Goal: Navigation & Orientation: Find specific page/section

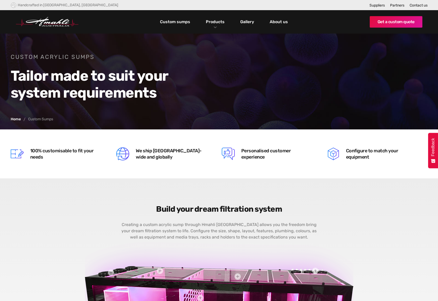
click at [174, 21] on link "Custom sumps" at bounding box center [175, 21] width 33 height 9
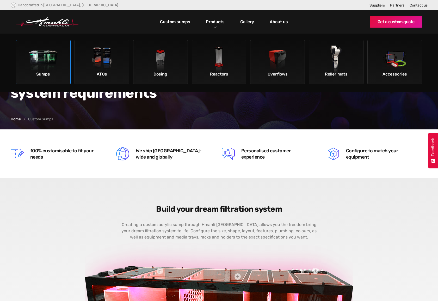
click at [42, 63] on img at bounding box center [43, 60] width 29 height 29
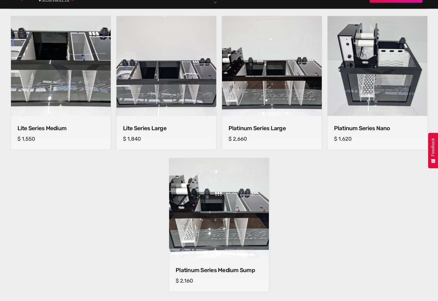
scroll to position [347, 0]
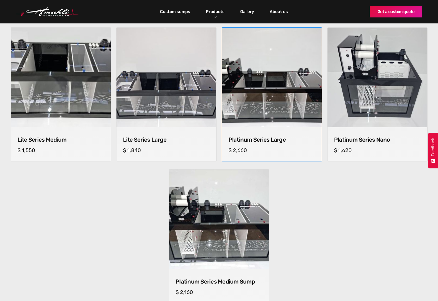
click at [265, 106] on img at bounding box center [271, 77] width 105 height 105
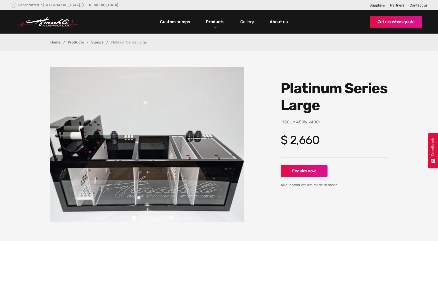
click at [249, 23] on link "Gallery" at bounding box center [247, 21] width 16 height 9
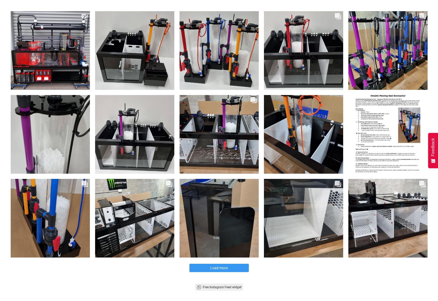
scroll to position [174, 0]
